Goal: Transaction & Acquisition: Purchase product/service

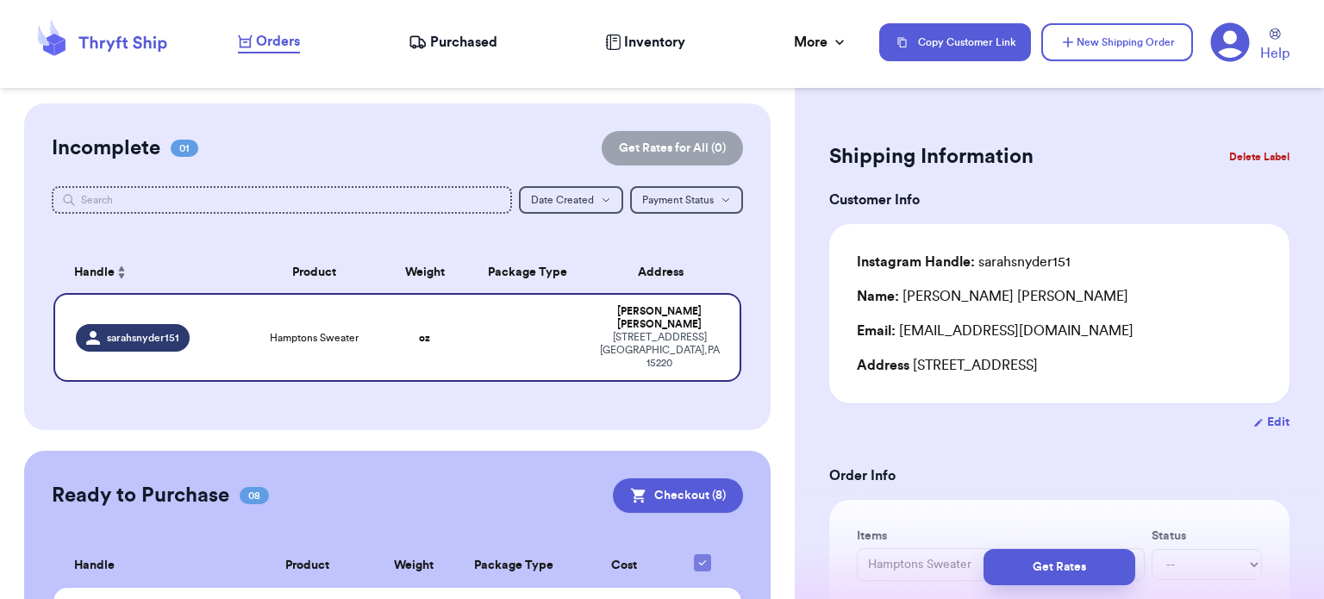
scroll to position [622, 0]
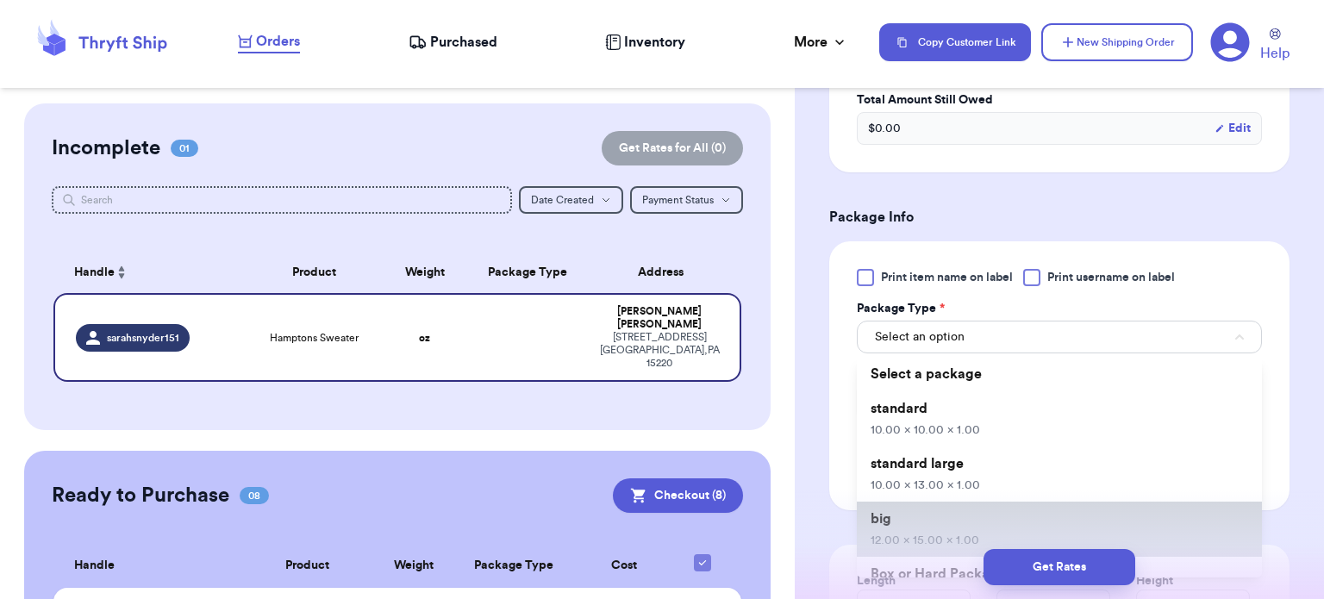
click at [1067, 509] on li "big 12.00 x 15.00 x 1.00" at bounding box center [1059, 529] width 405 height 55
type input "12"
type input "15"
type input "1"
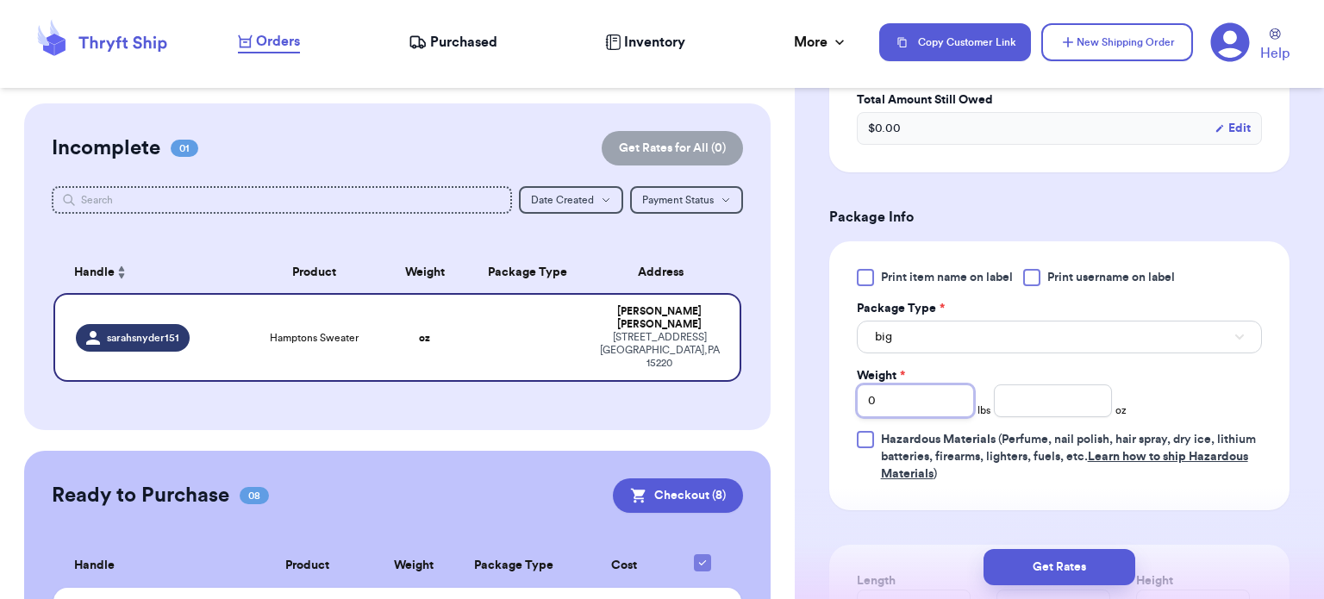
type input "1"
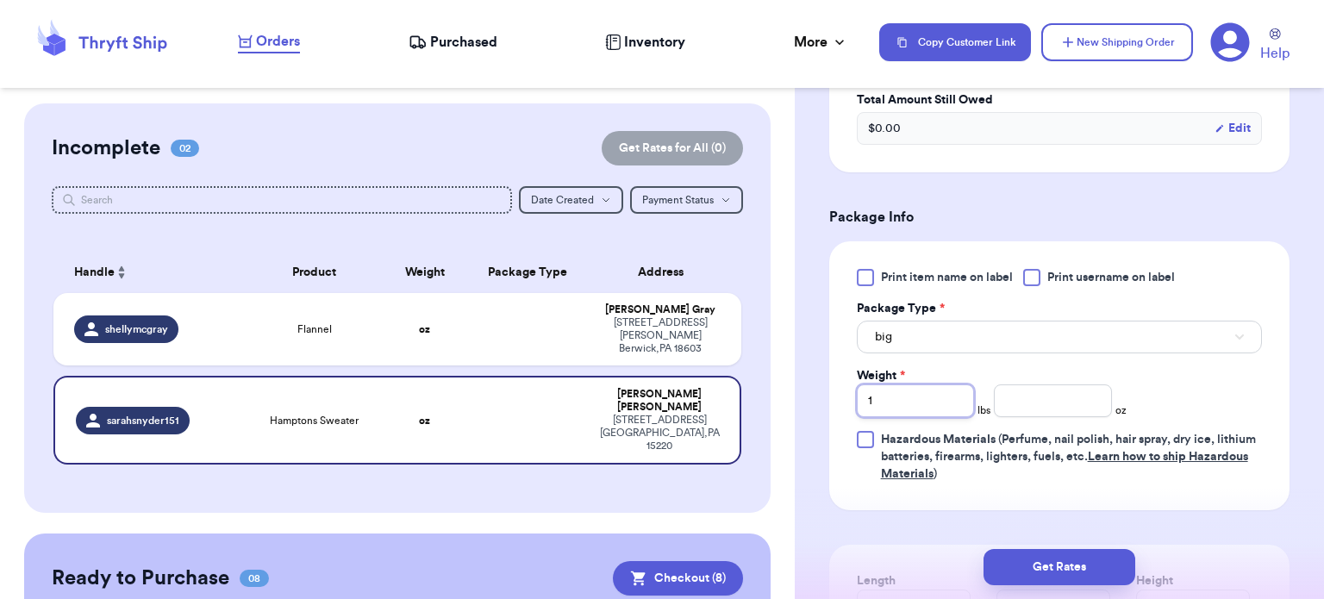
type input "2"
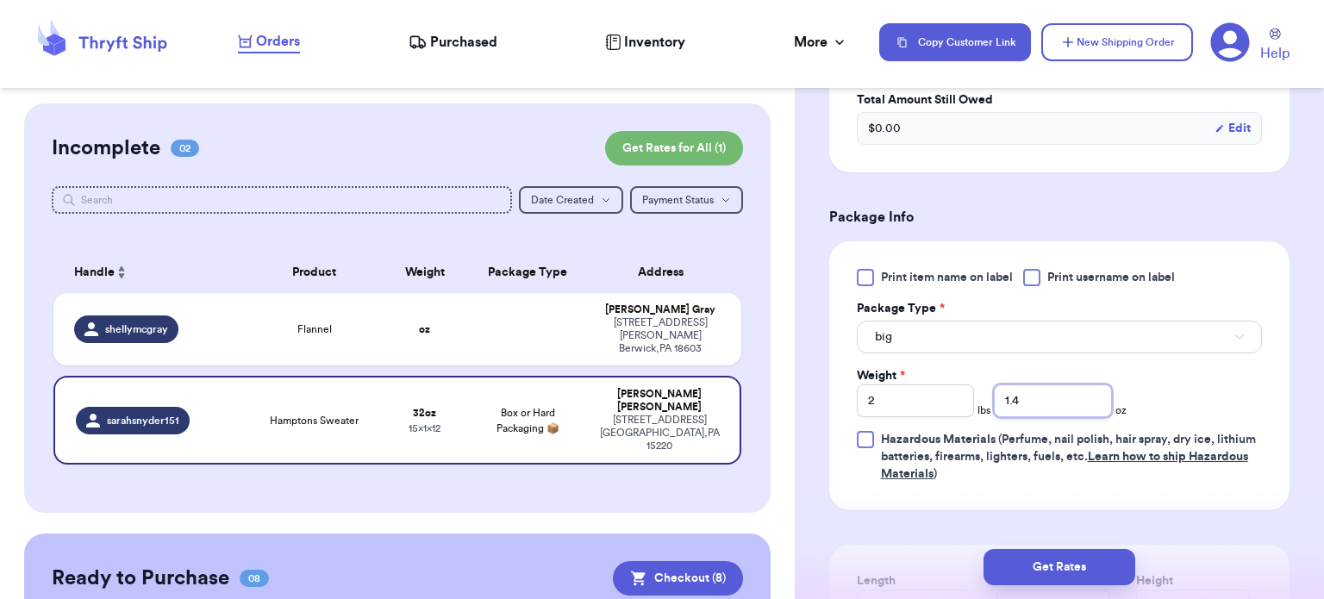
type input "1.4"
click at [1051, 575] on button "Get Rates" at bounding box center [1060, 567] width 152 height 36
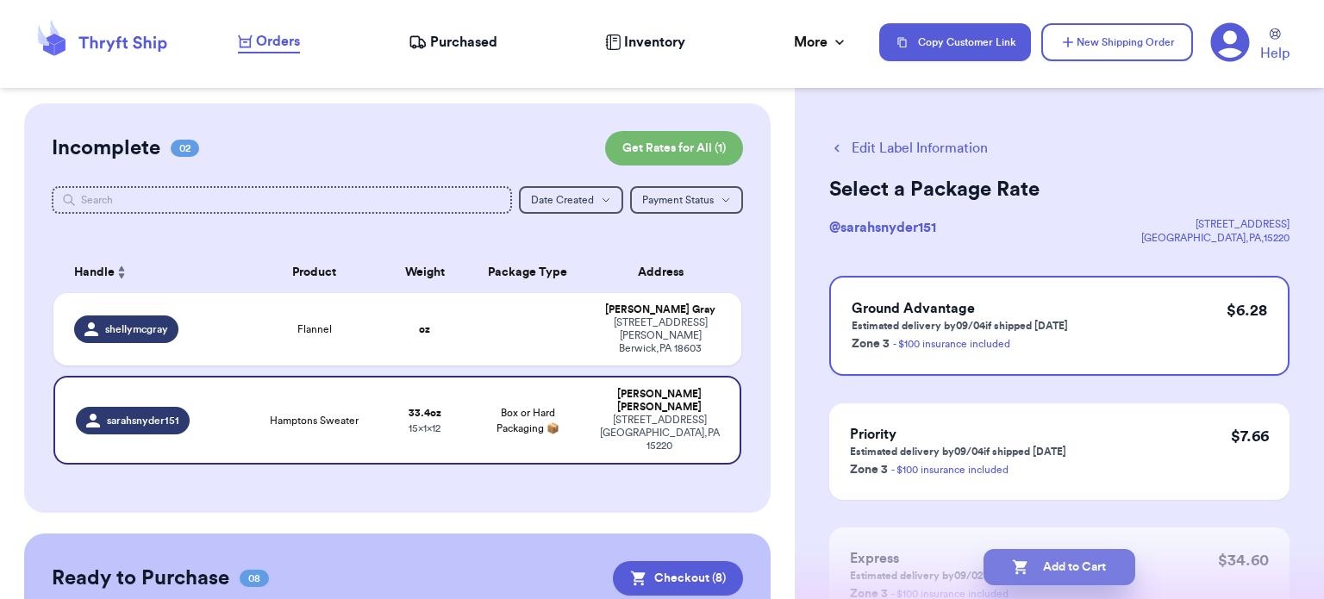
click at [1072, 565] on button "Add to Cart" at bounding box center [1060, 567] width 152 height 36
checkbox input "true"
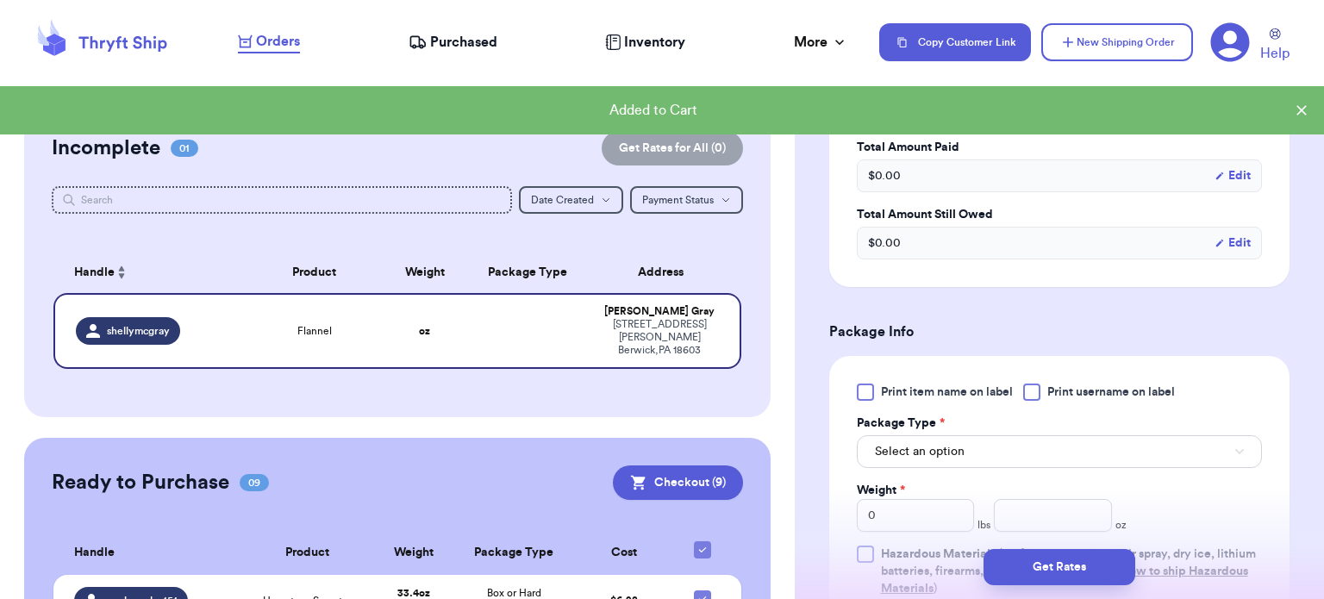
scroll to position [565, 0]
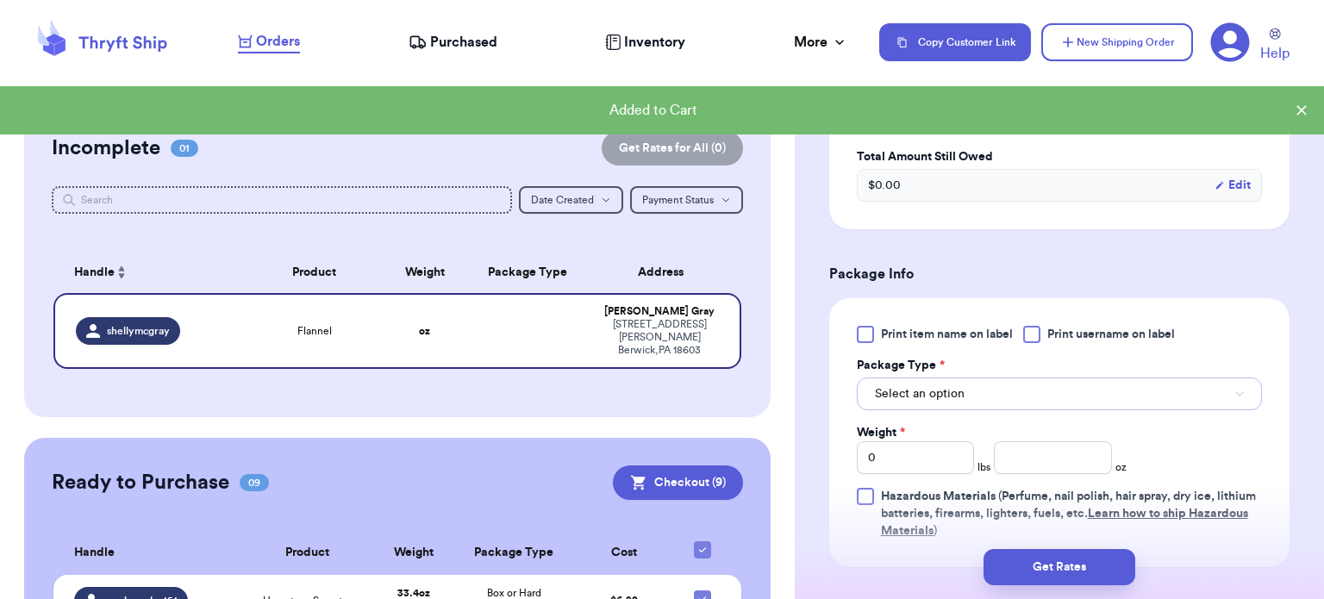
click at [999, 386] on button "Select an option" at bounding box center [1059, 394] width 405 height 33
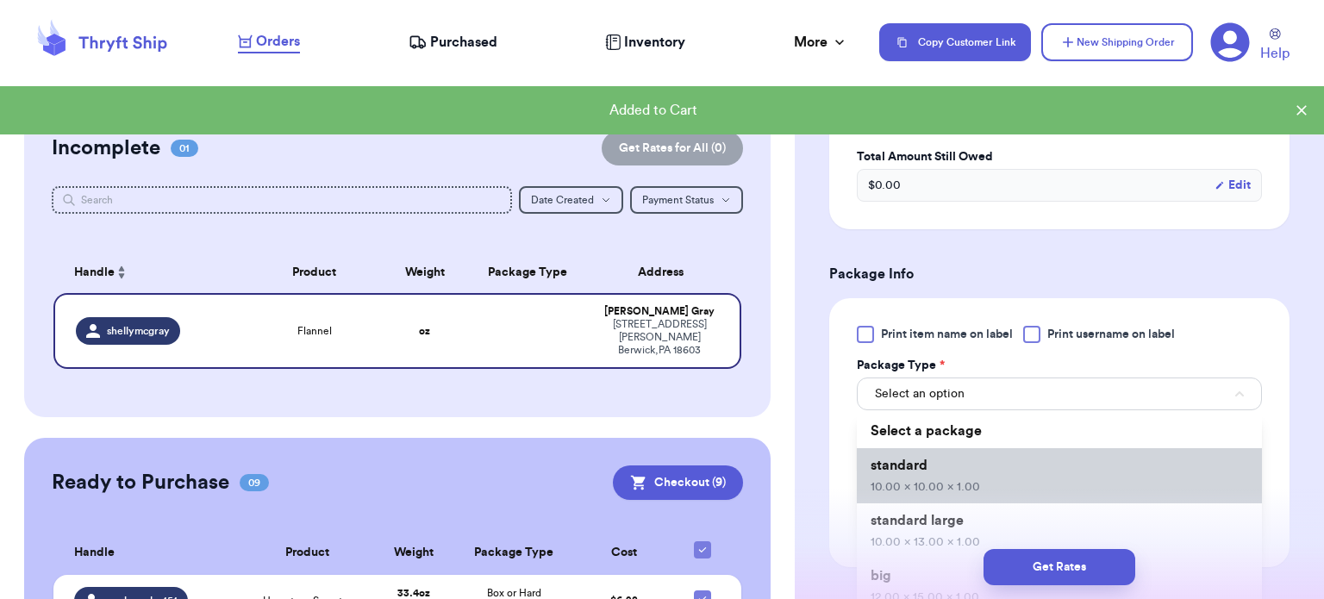
click at [950, 488] on span "10.00 x 10.00 x 1.00" at bounding box center [925, 487] width 109 height 12
type input "10"
type input "1"
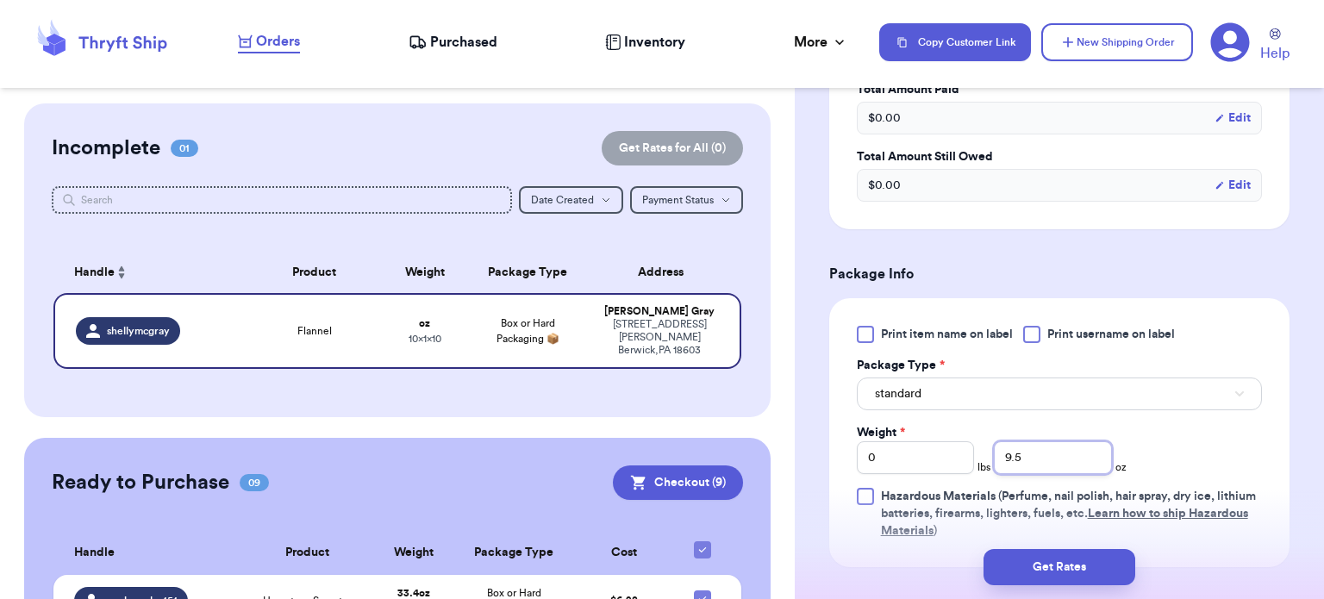
type input "9.5"
click at [1052, 563] on button "Get Rates" at bounding box center [1060, 567] width 152 height 36
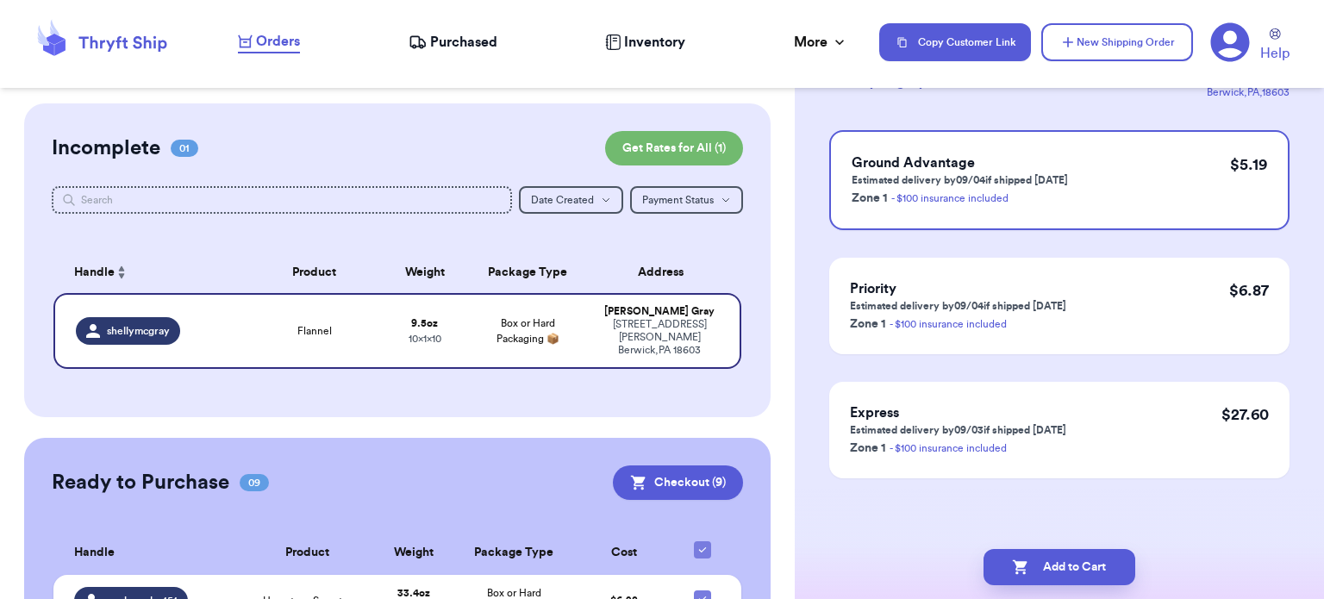
scroll to position [0, 0]
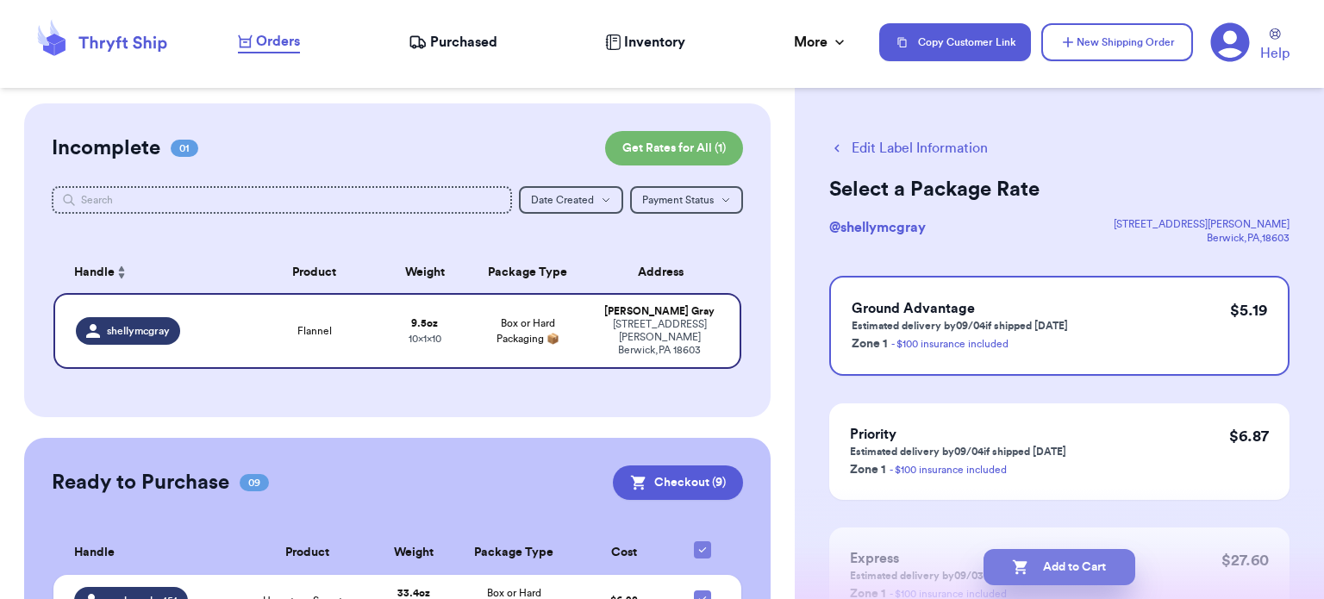
click at [1059, 575] on button "Add to Cart" at bounding box center [1060, 567] width 152 height 36
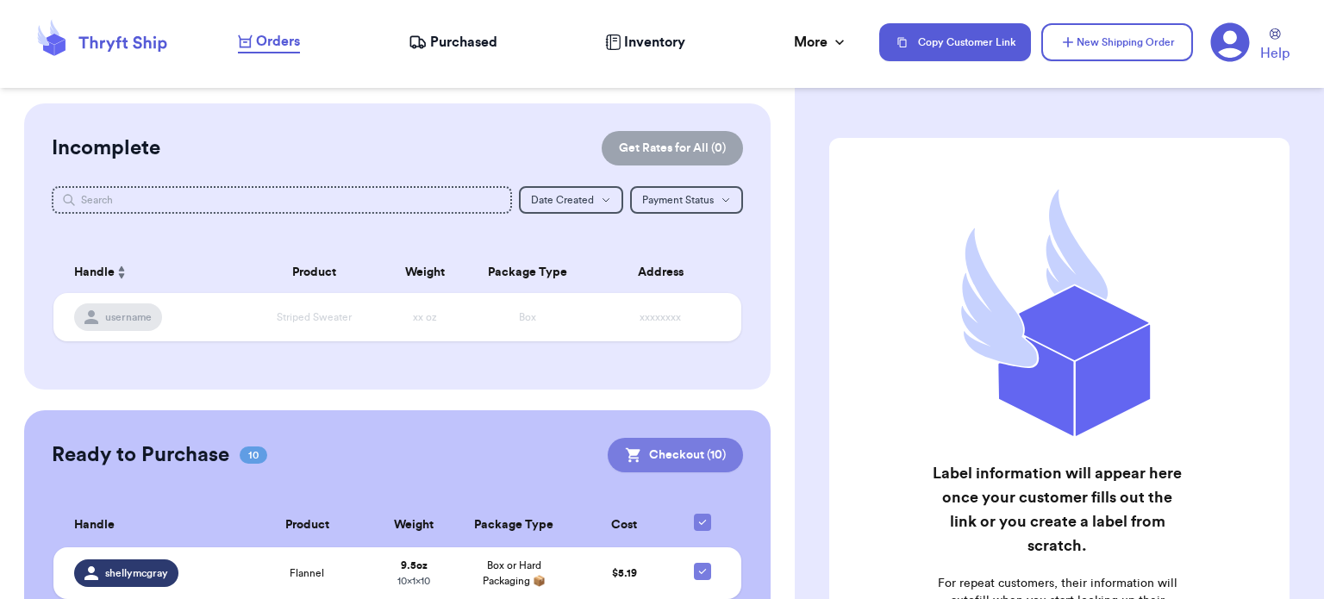
click at [655, 458] on button "Checkout ( 10 )" at bounding box center [675, 455] width 135 height 34
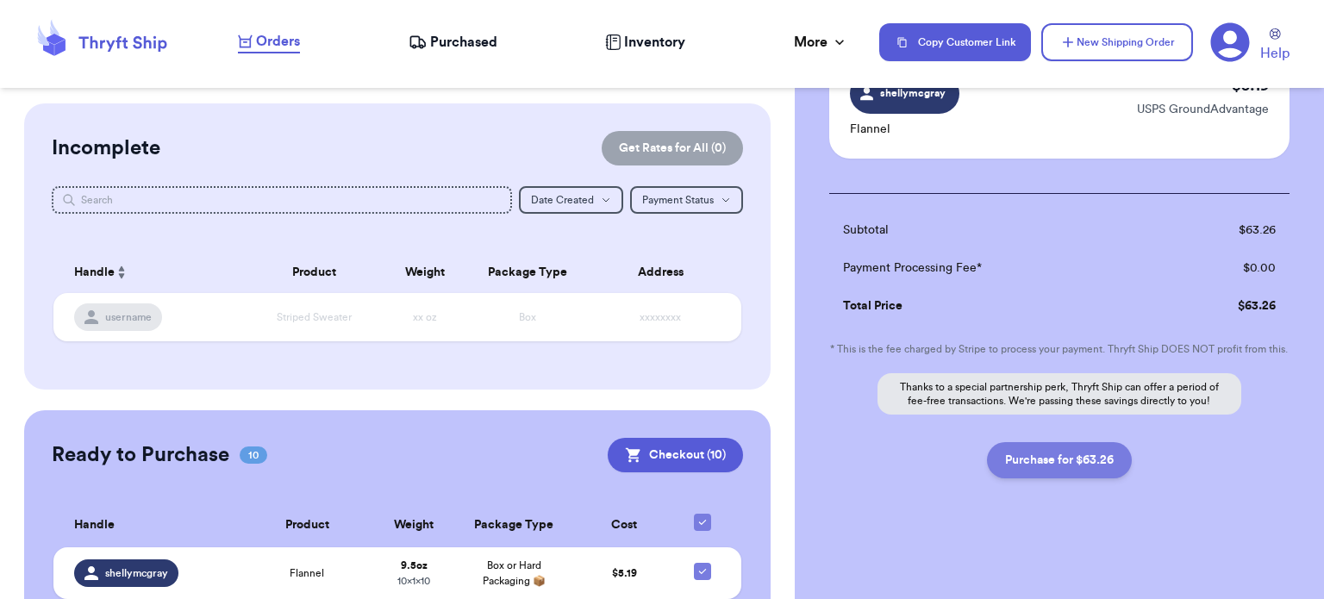
scroll to position [1261, 0]
click at [1063, 462] on button "Purchase for $63.26" at bounding box center [1059, 460] width 145 height 36
checkbox input "false"
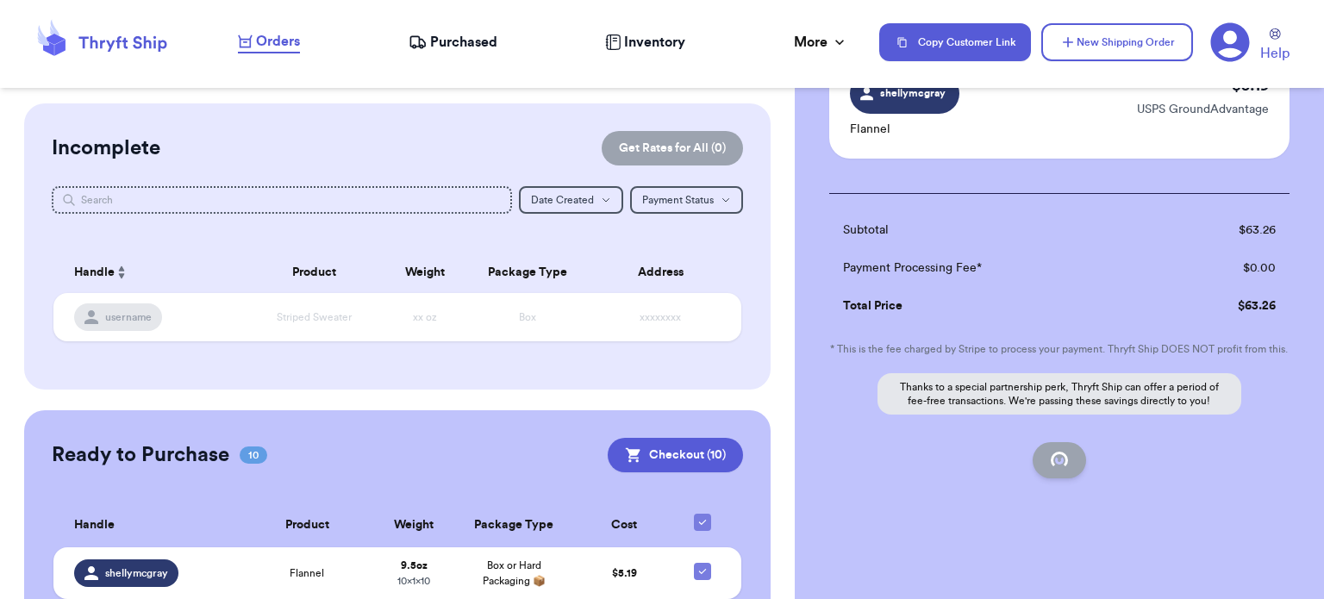
checkbox input "false"
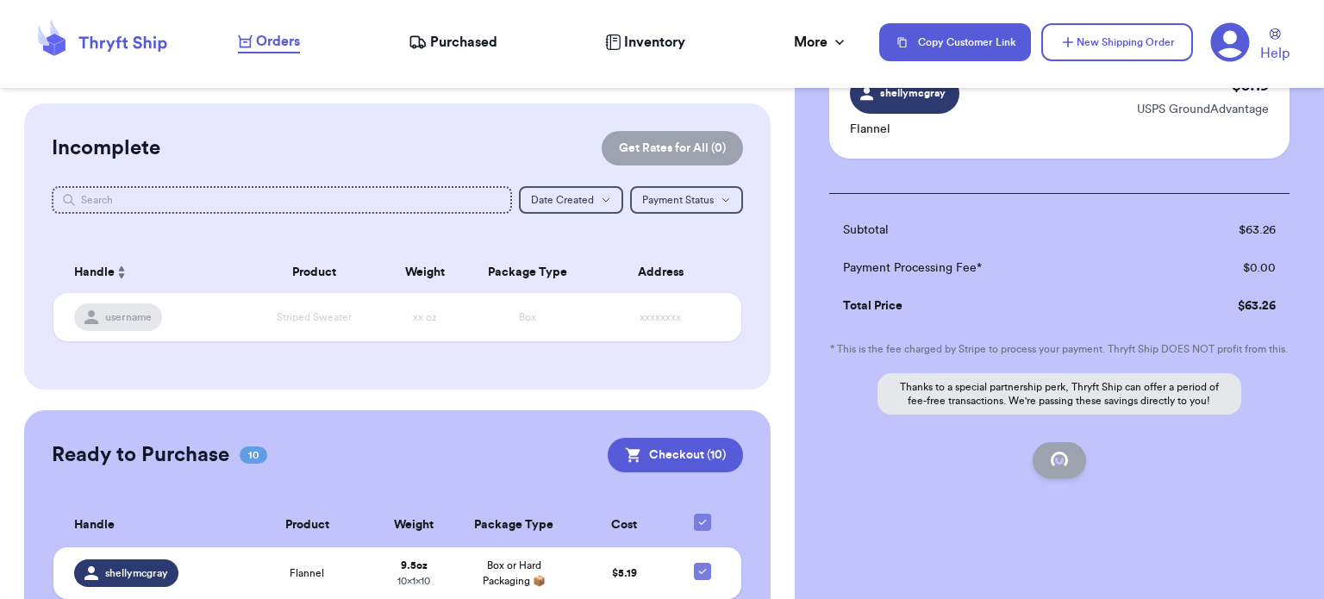
checkbox input "false"
checkbox input "true"
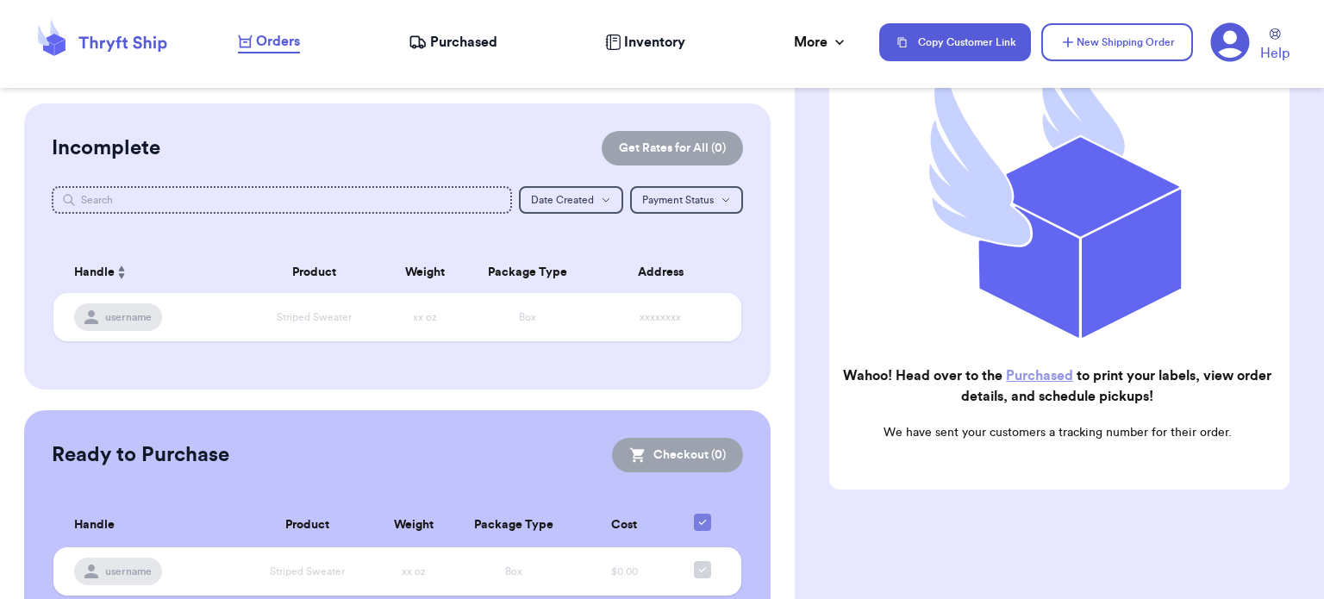
click at [1056, 369] on link "Purchased" at bounding box center [1039, 376] width 67 height 14
